Goal: Transaction & Acquisition: Purchase product/service

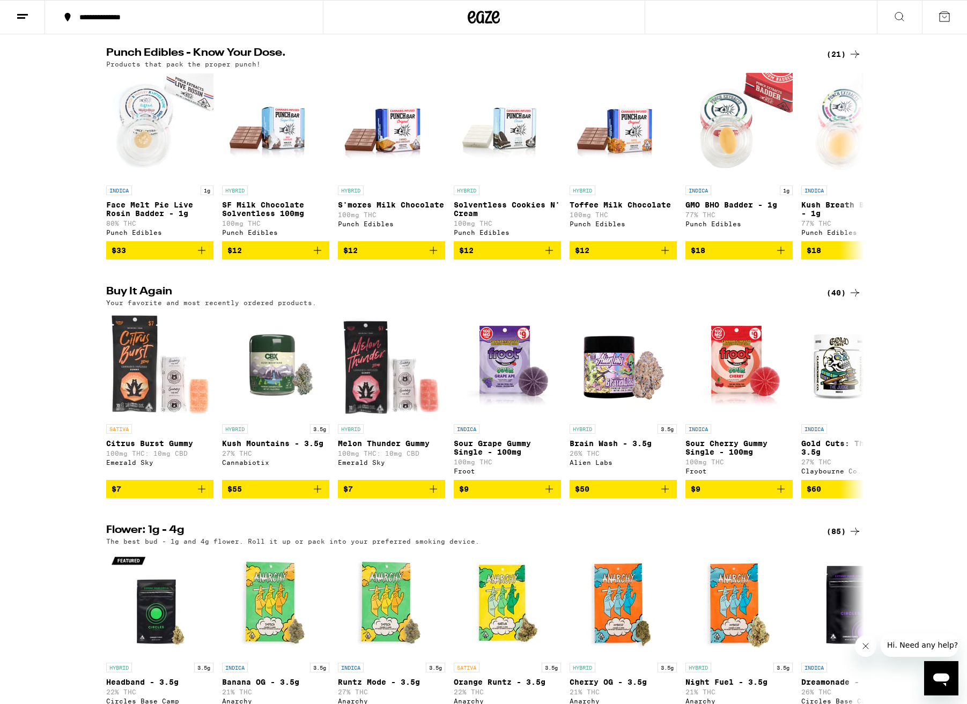
scroll to position [699, 0]
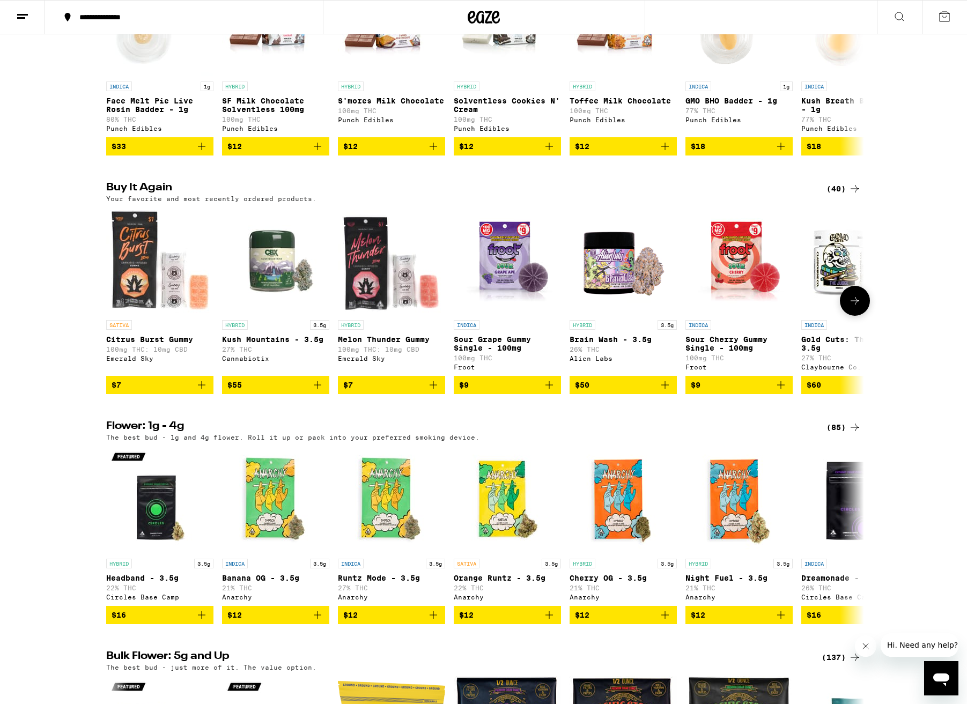
click at [204, 391] on icon "Add to bag" at bounding box center [201, 385] width 13 height 13
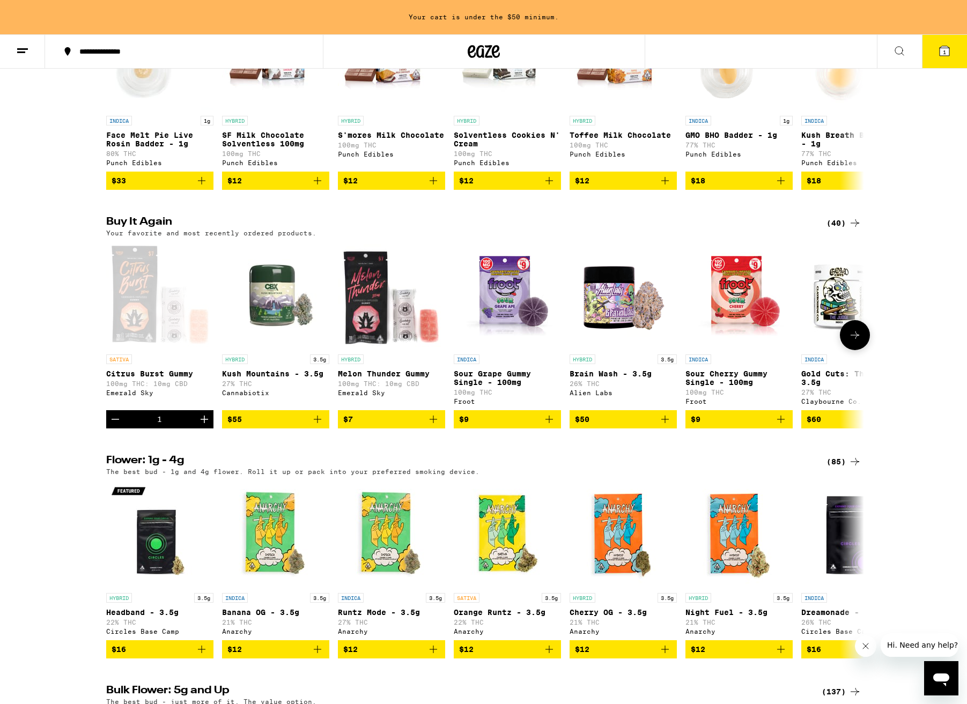
click at [433, 423] on icon "Add to bag" at bounding box center [433, 420] width 8 height 8
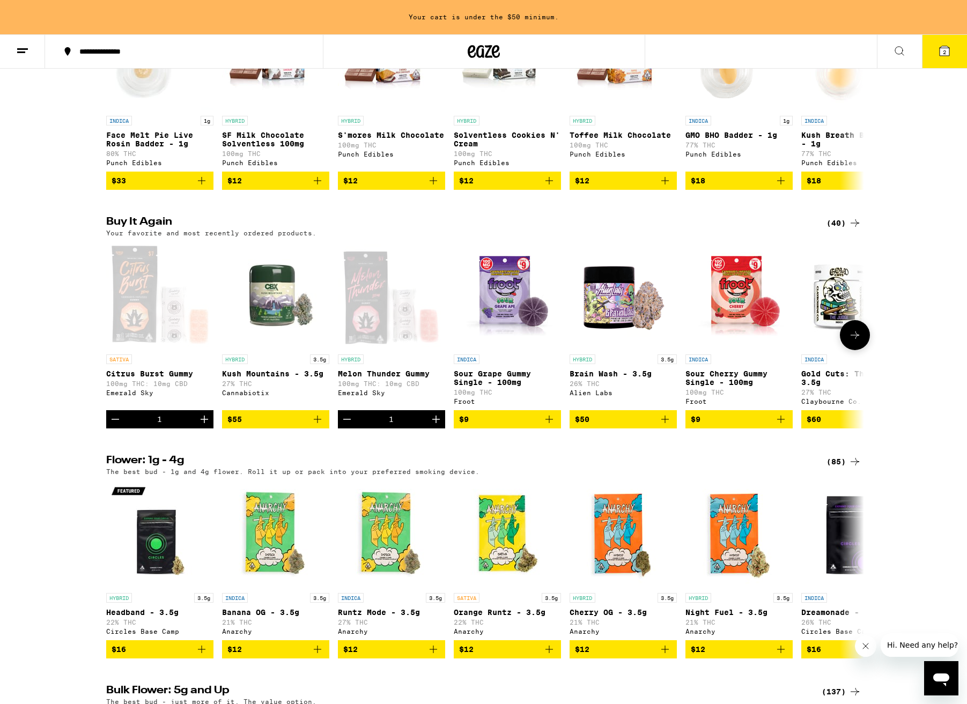
click at [781, 423] on icon "Add to bag" at bounding box center [781, 420] width 8 height 8
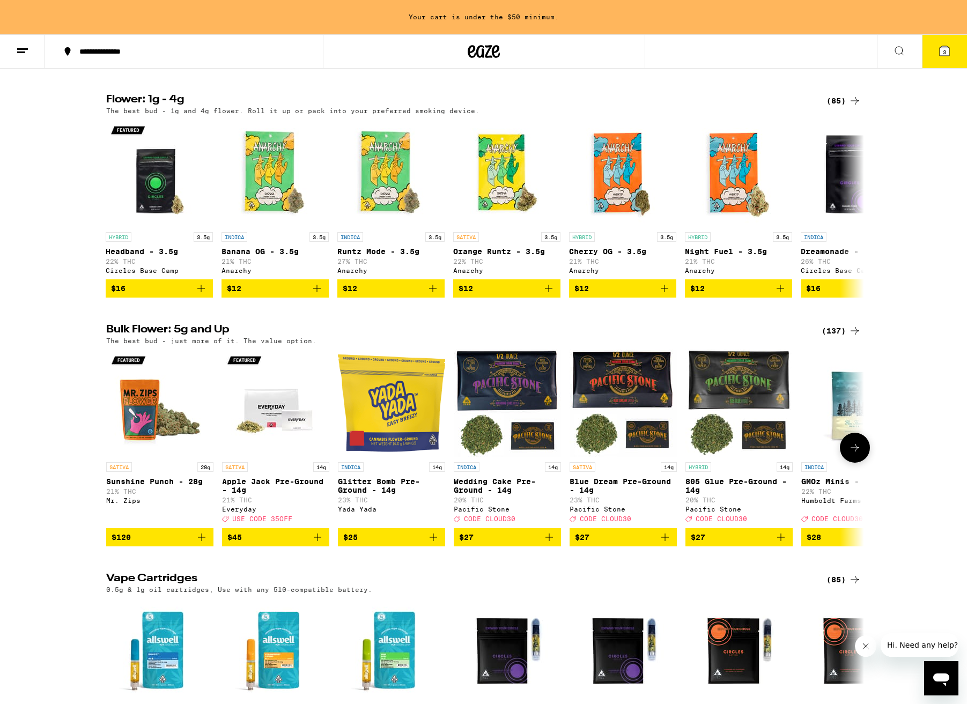
scroll to position [1061, 0]
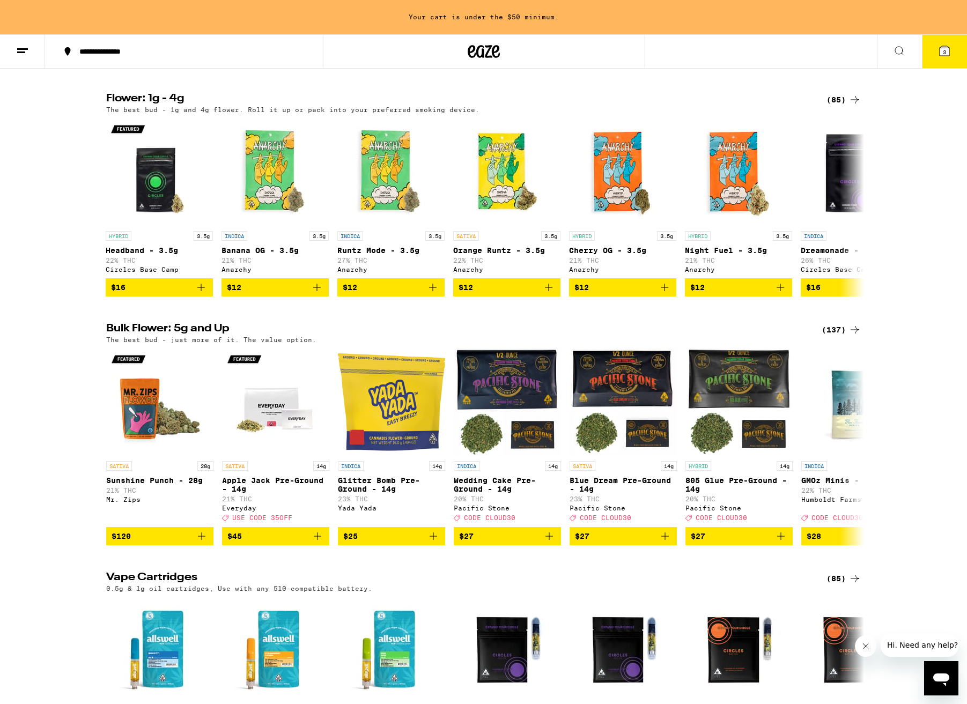
click at [836, 106] on div "(85)" at bounding box center [843, 99] width 35 height 13
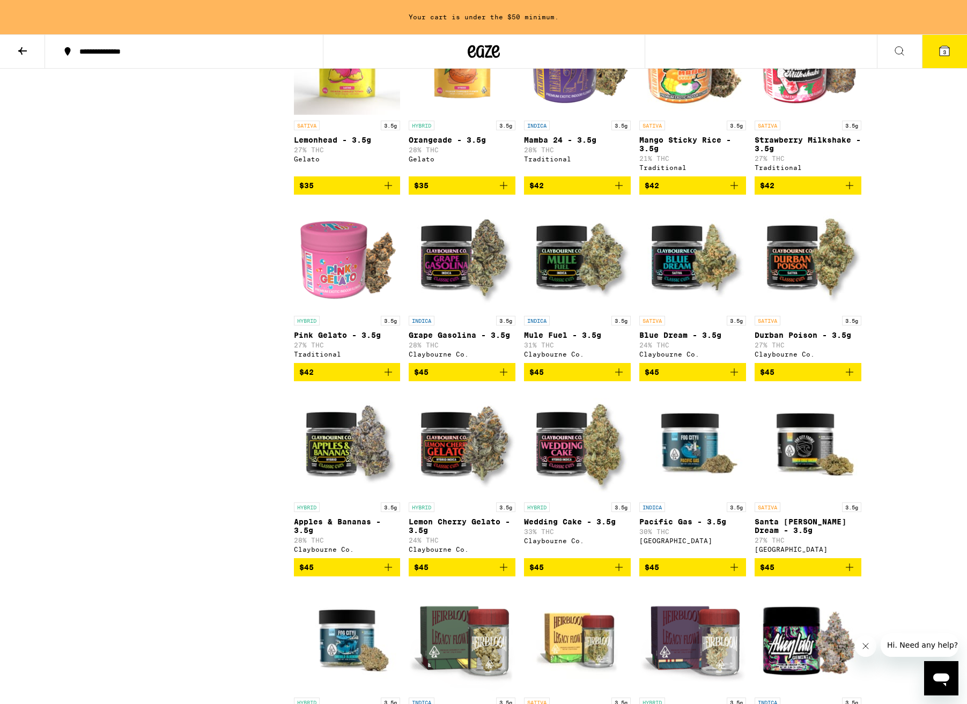
scroll to position [1678, 0]
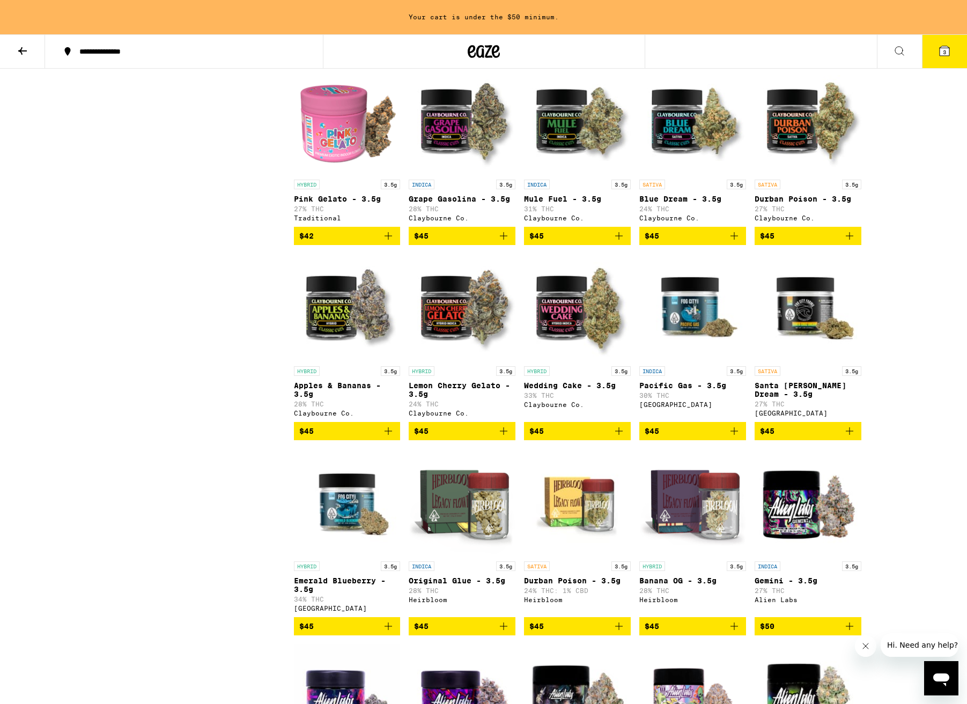
click at [507, 242] on icon "Add to bag" at bounding box center [503, 235] width 13 height 13
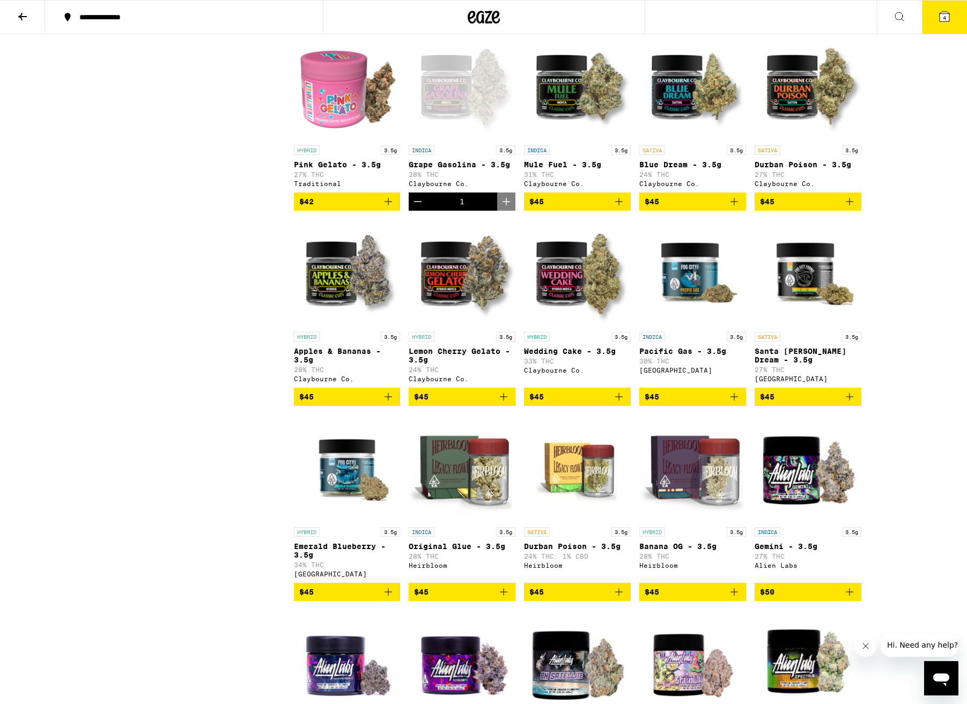
click at [619, 208] on icon "Add to bag" at bounding box center [618, 201] width 13 height 13
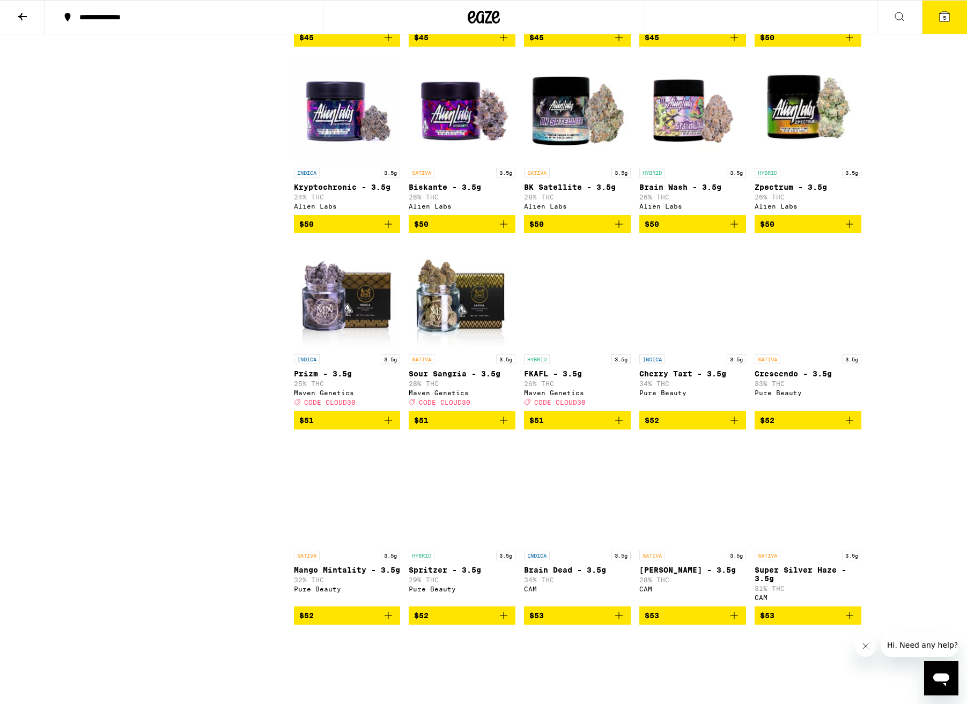
scroll to position [2230, 0]
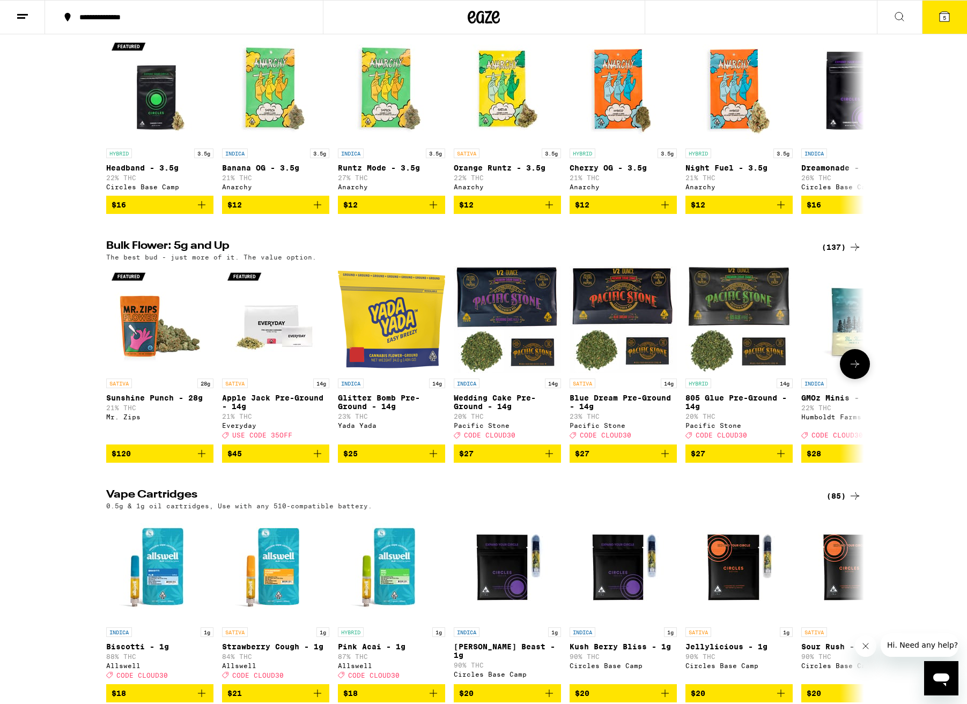
scroll to position [1108, 0]
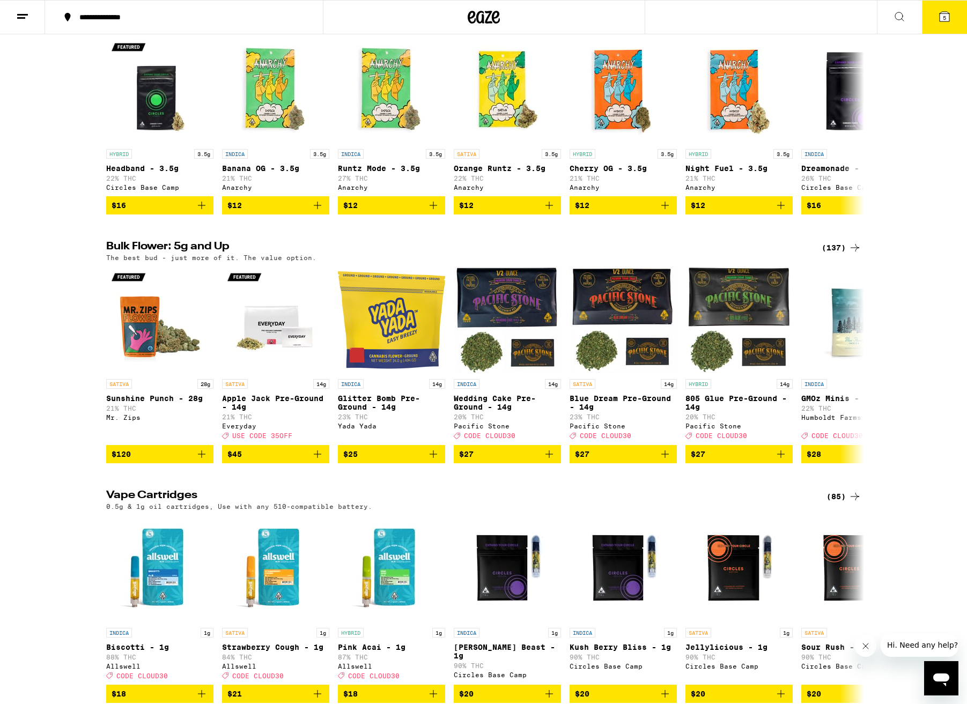
click at [848, 254] on icon at bounding box center [854, 247] width 13 height 13
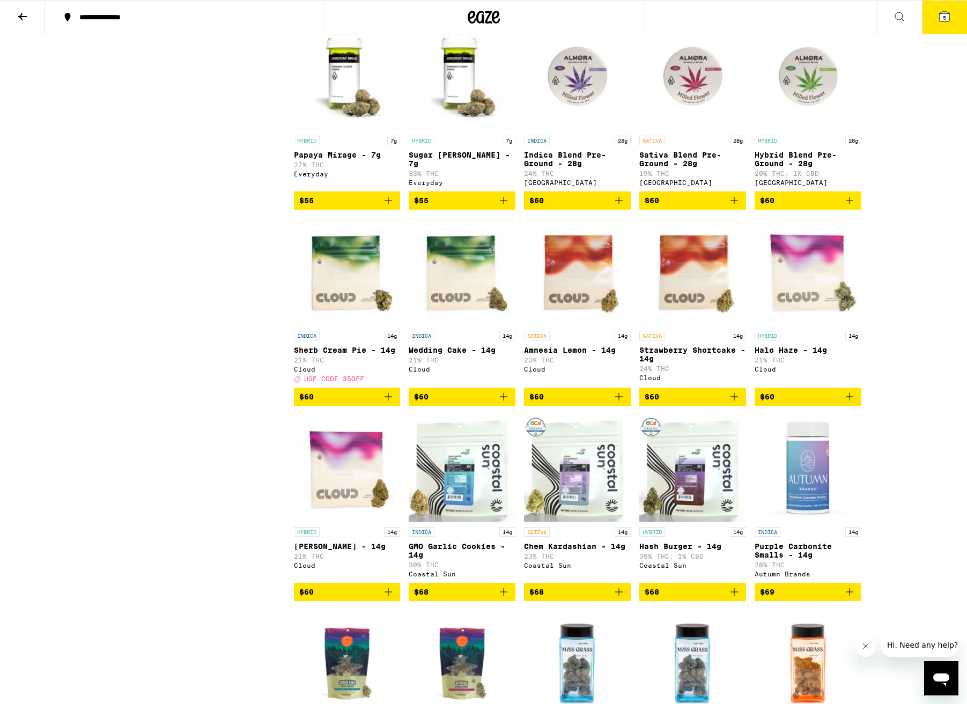
scroll to position [2712, 1]
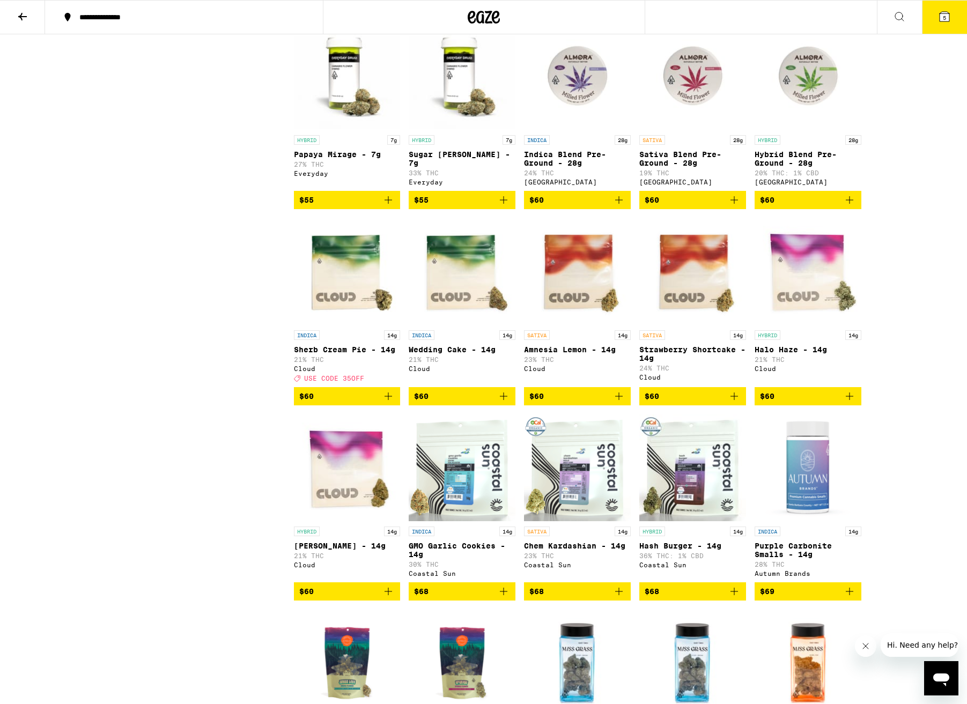
click at [387, 403] on icon "Add to bag" at bounding box center [388, 396] width 13 height 13
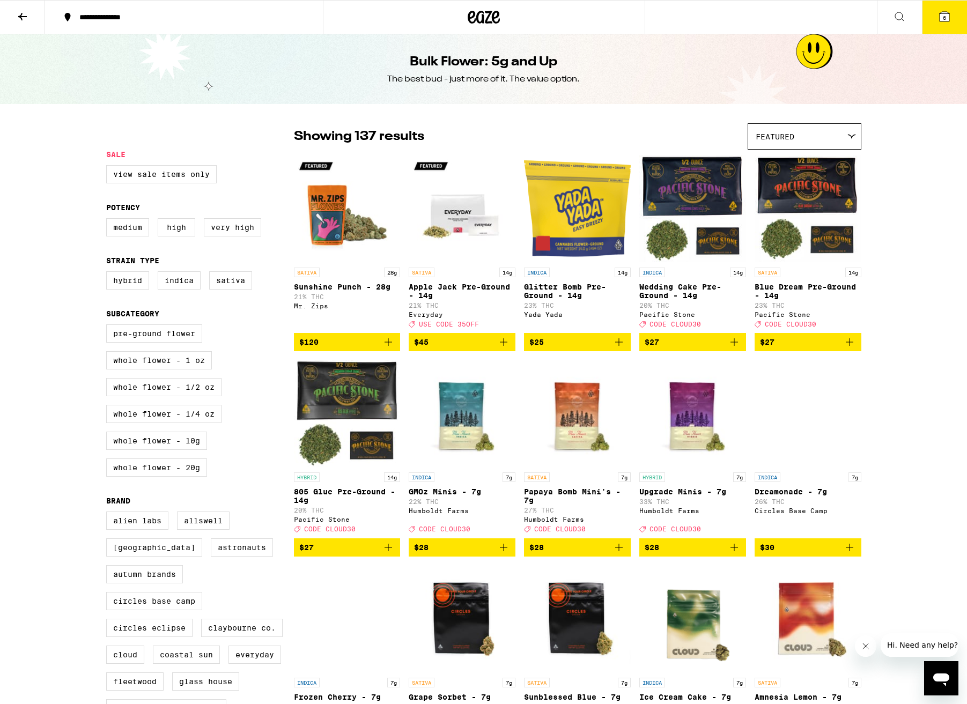
scroll to position [0, 0]
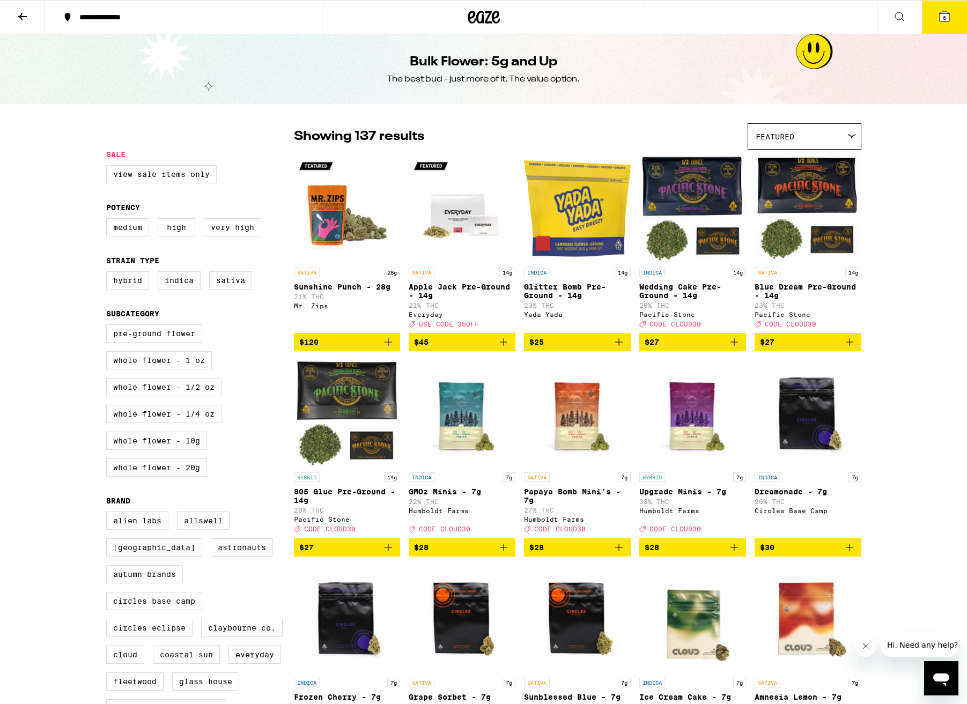
click at [943, 19] on span "6" at bounding box center [944, 17] width 3 height 6
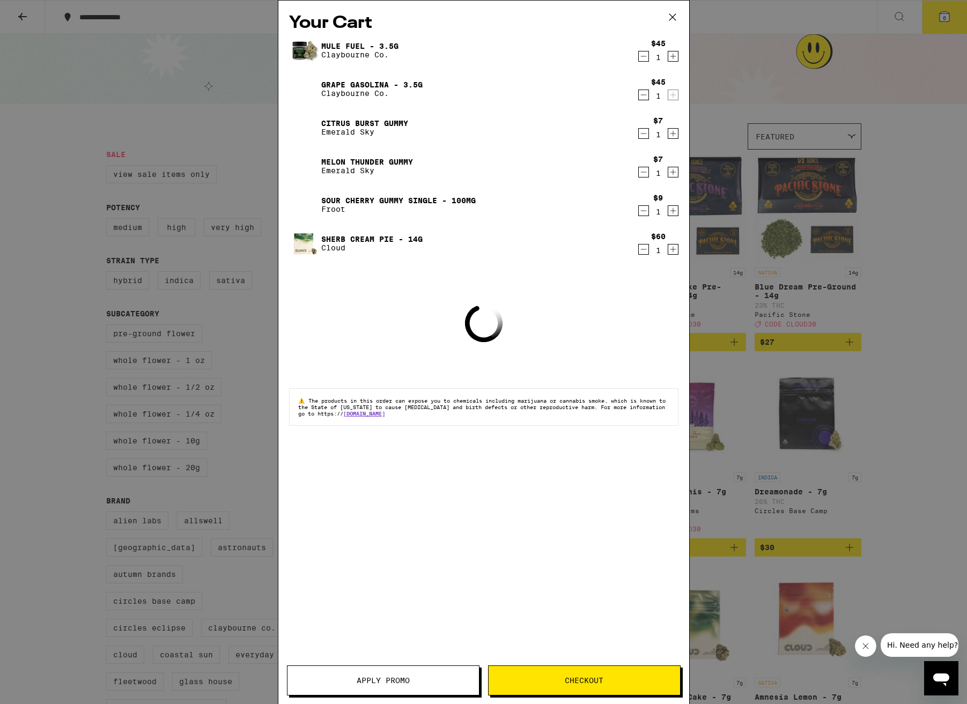
click at [560, 675] on button "Checkout" at bounding box center [584, 680] width 192 height 30
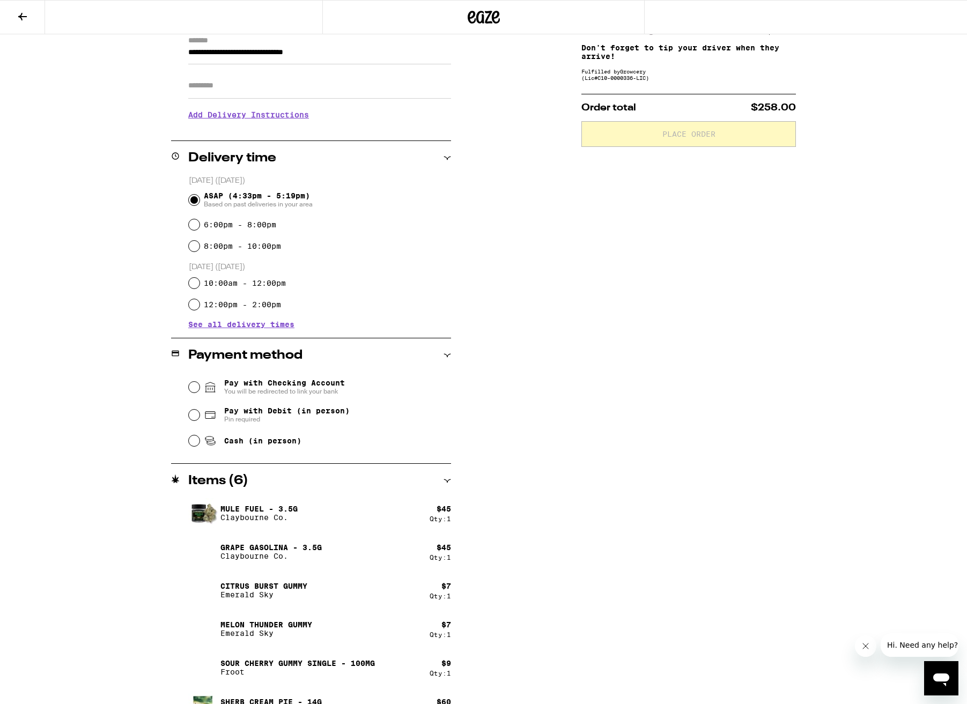
scroll to position [158, 0]
click at [283, 418] on span "Pin required" at bounding box center [286, 419] width 125 height 9
click at [199, 418] on input "Pay with Debit (in person) Pin required" at bounding box center [194, 415] width 11 height 11
radio input "true"
